Goal: Find specific page/section: Find specific page/section

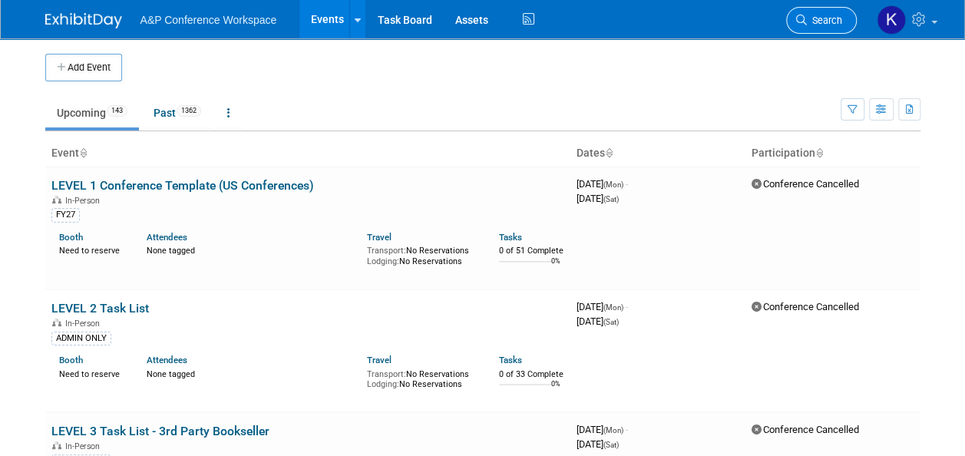
click at [808, 21] on span "Search" at bounding box center [824, 21] width 35 height 12
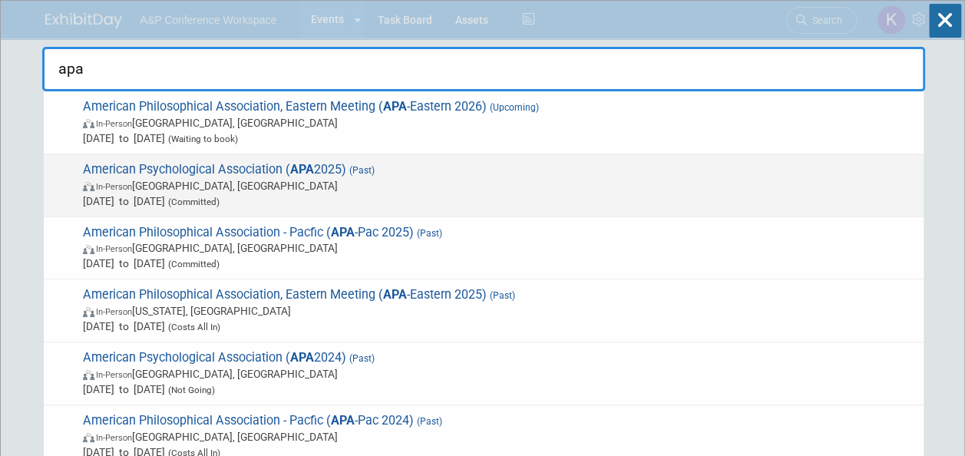
type input "apa"
click at [157, 187] on span "In-Person [GEOGRAPHIC_DATA], [GEOGRAPHIC_DATA]" at bounding box center [499, 185] width 833 height 15
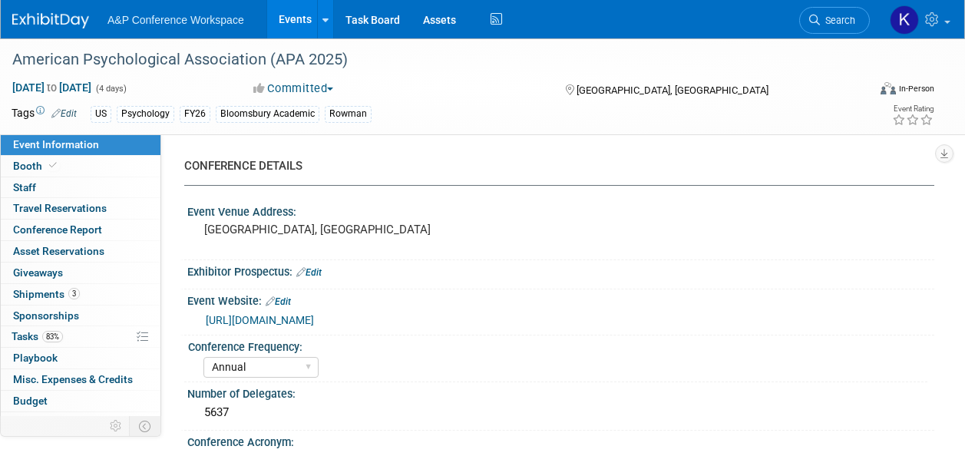
select select "Annual"
select select "Level 1"
select select "In-Person Booth"
select select "Psychology"
select select "Bloomsbury Academic"
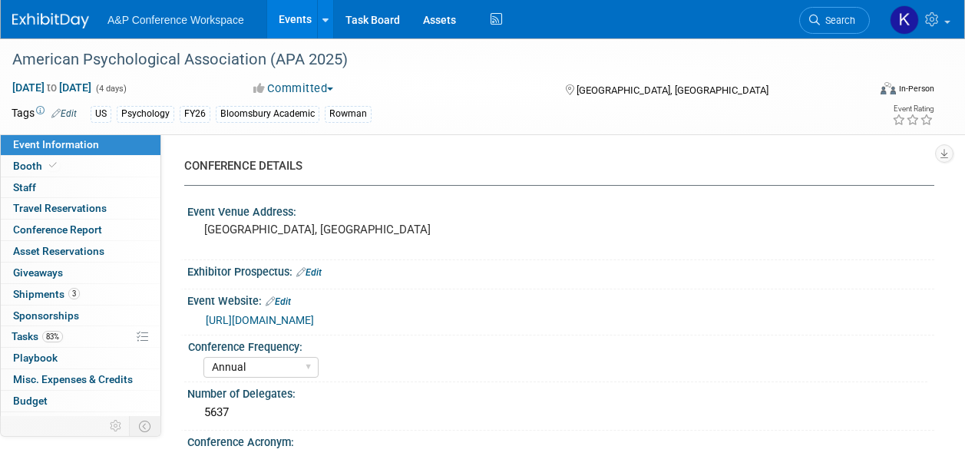
select select "Amanda Oney"
select select "Helen Jackson"
select select "Amy Suratia"
select select "Networking/Commissioning"
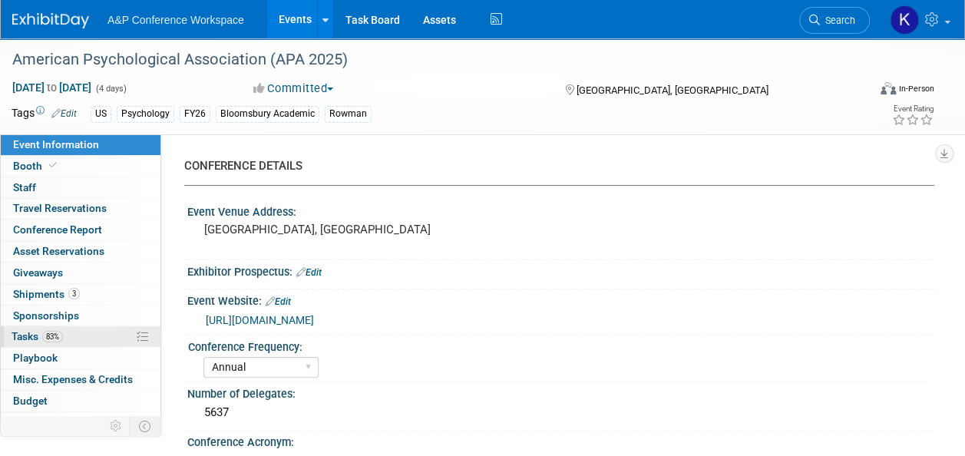
click at [27, 335] on span "Tasks 83%" at bounding box center [37, 336] width 51 height 12
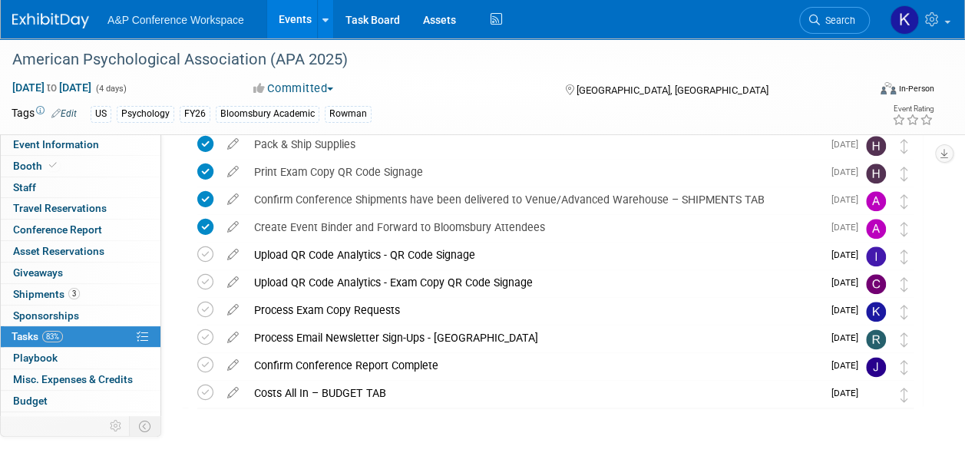
scroll to position [753, 0]
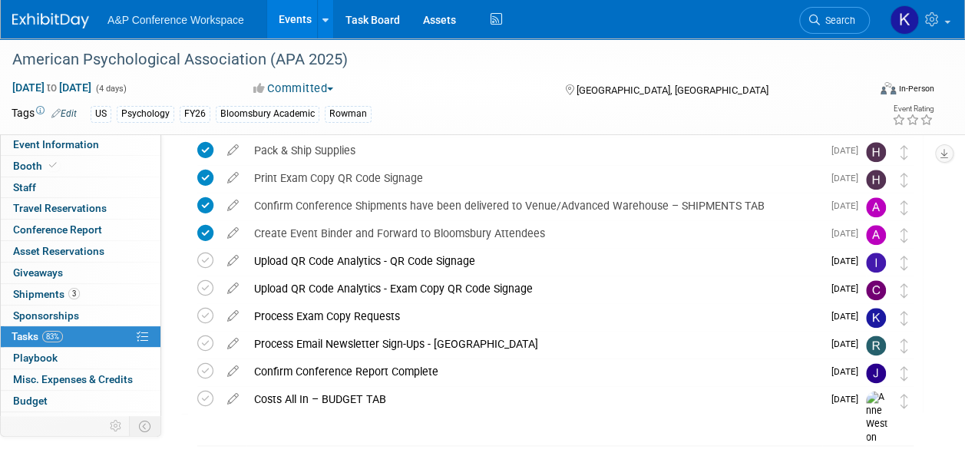
drag, startPoint x: 180, startPoint y: 250, endPoint x: 175, endPoint y: 261, distance: 12.4
click at [33, 184] on span "Staff 0" at bounding box center [24, 187] width 23 height 12
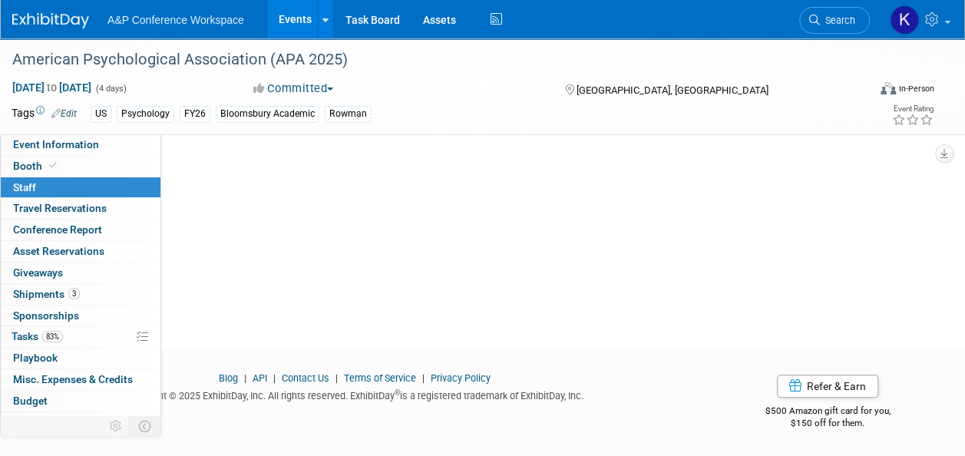
scroll to position [0, 0]
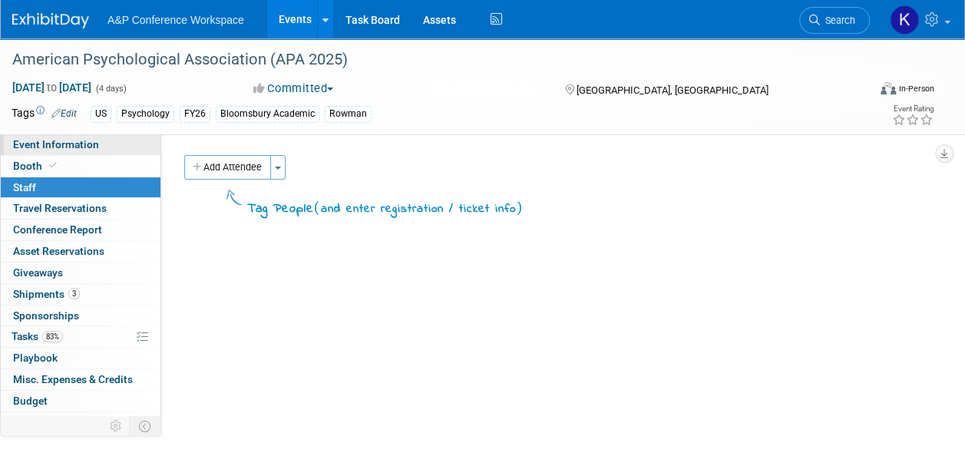
click at [18, 141] on span "Event Information" at bounding box center [56, 144] width 86 height 12
select select "Annual"
select select "Level 1"
select select "In-Person Booth"
select select "Psychology"
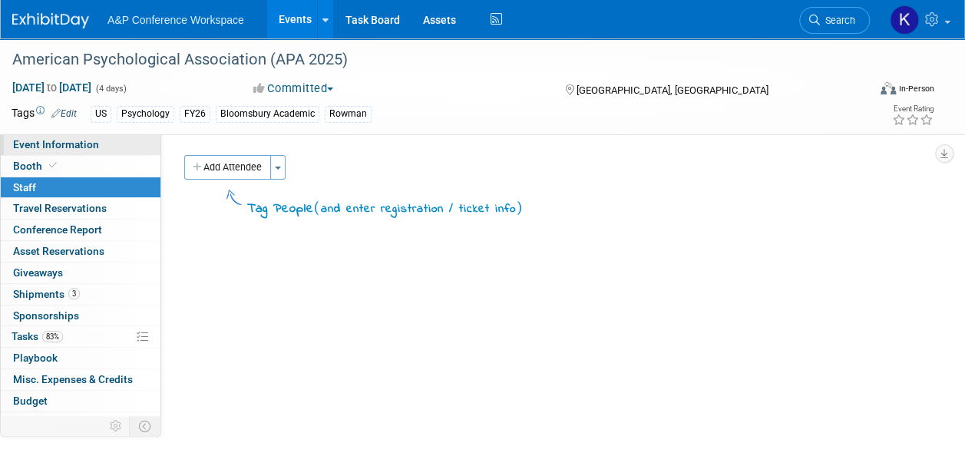
select select "Bloomsbury Academic"
select select "Amanda Oney"
select select "Helen Jackson"
select select "Amy Suratia"
select select "Networking/Commissioning"
